Goal: Register for event/course

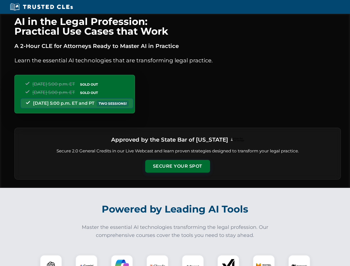
click at [177, 166] on button "Secure Your Spot" at bounding box center [177, 166] width 65 height 13
click at [51, 260] on img at bounding box center [51, 266] width 16 height 16
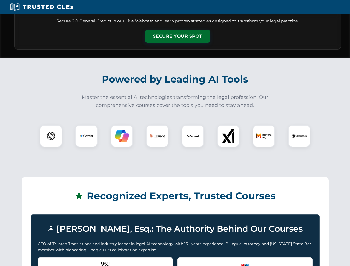
click at [86, 260] on div "Recognized by the WSJ [PERSON_NAME] was featured for his expertise in AI legal …" at bounding box center [105, 268] width 135 height 22
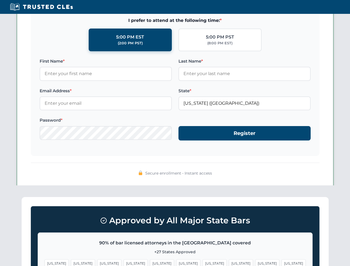
click at [202, 260] on span "[US_STATE]" at bounding box center [214, 263] width 24 height 8
click at [255, 260] on span "[US_STATE]" at bounding box center [267, 263] width 24 height 8
